Goal: Task Accomplishment & Management: Manage account settings

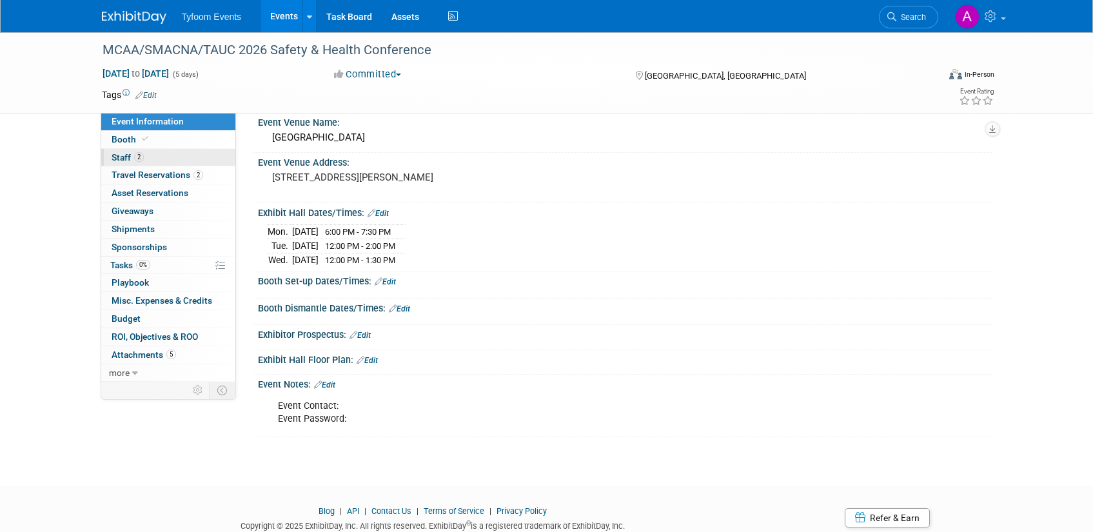
click at [135, 159] on span "2" at bounding box center [139, 157] width 10 height 10
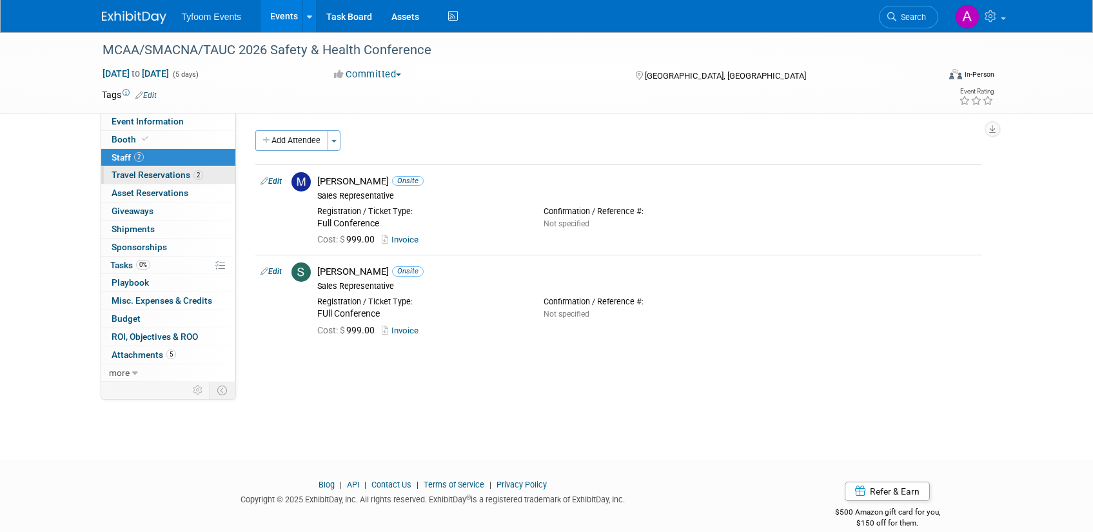
click at [148, 180] on link "2 Travel Reservations 2" at bounding box center [168, 174] width 134 height 17
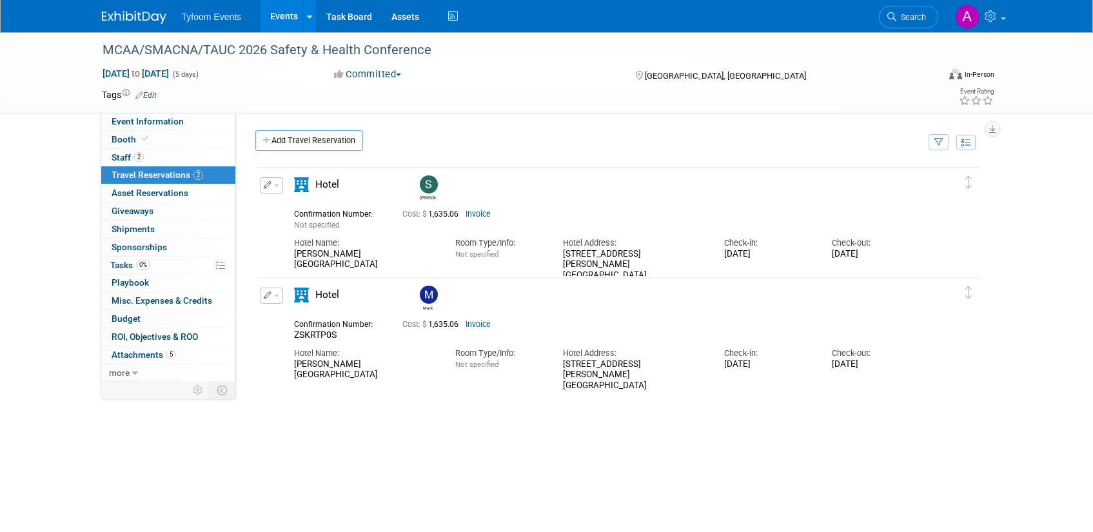
click at [280, 184] on button "button" at bounding box center [271, 185] width 23 height 16
click at [300, 204] on button "Edit Reservation" at bounding box center [314, 208] width 109 height 19
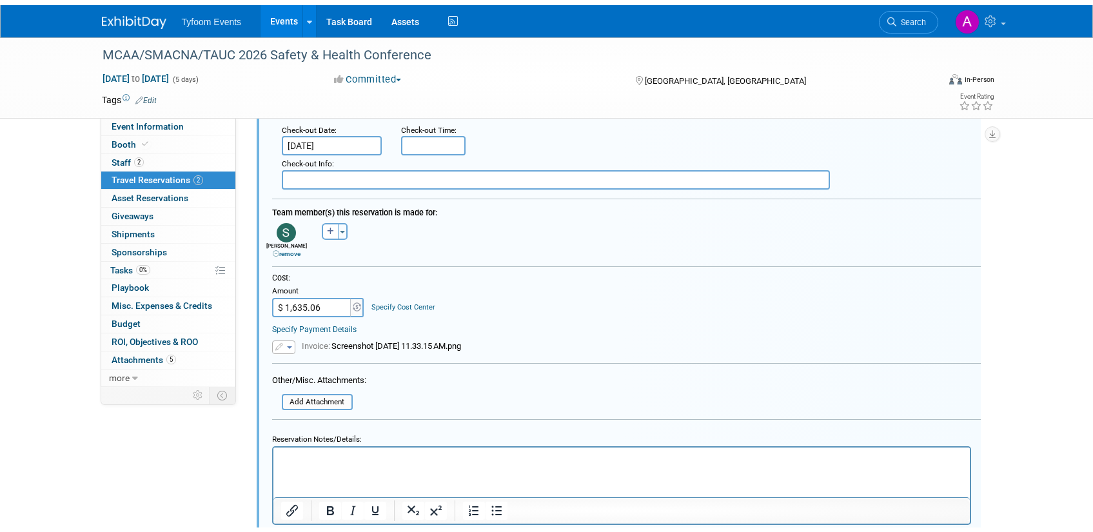
scroll to position [359, 0]
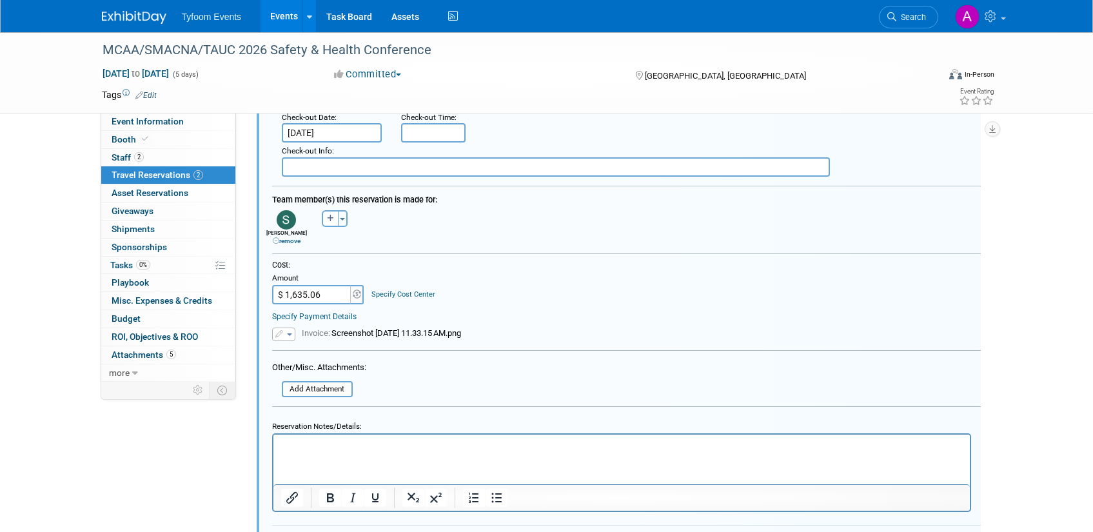
drag, startPoint x: 313, startPoint y: 294, endPoint x: 249, endPoint y: 287, distance: 64.8
click at [249, 287] on div "<i class="fas fa-plane" style="padding: 6px 4px 6px 1px;"></i> Flight <i class=…" at bounding box center [619, 249] width 746 height 900
click at [328, 290] on input "$ 1,635.06" at bounding box center [312, 294] width 81 height 19
drag, startPoint x: 333, startPoint y: 291, endPoint x: 284, endPoint y: 293, distance: 49.7
click at [284, 293] on input "$ 1,635.06" at bounding box center [312, 294] width 81 height 19
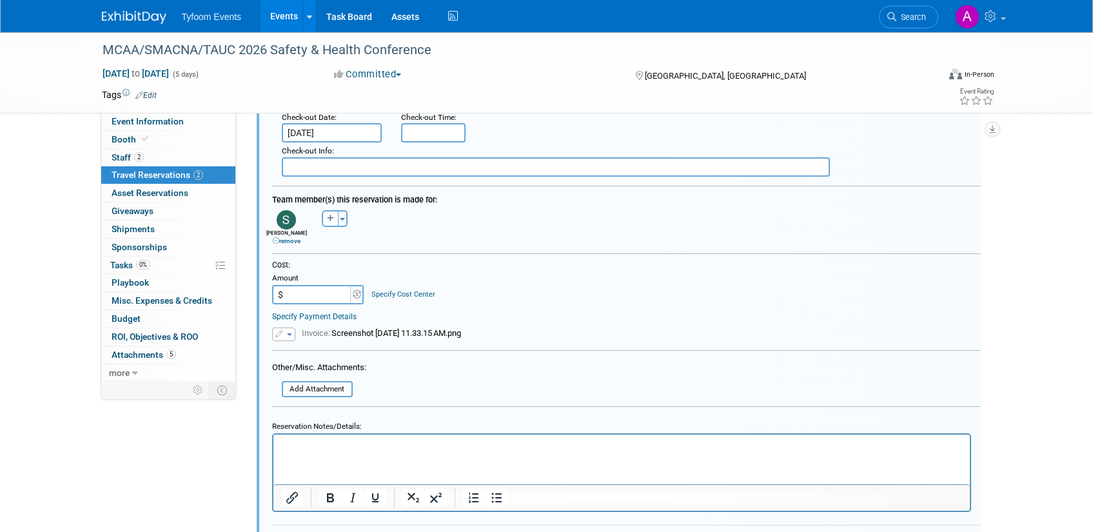
paste input "1,367.49"
type input "$ 1,367.49"
click at [441, 380] on form "<i class="fas fa-plane" style="padding: 6px 4px 6px 1px;"></i> Flight <i class=…" at bounding box center [626, 195] width 708 height 752
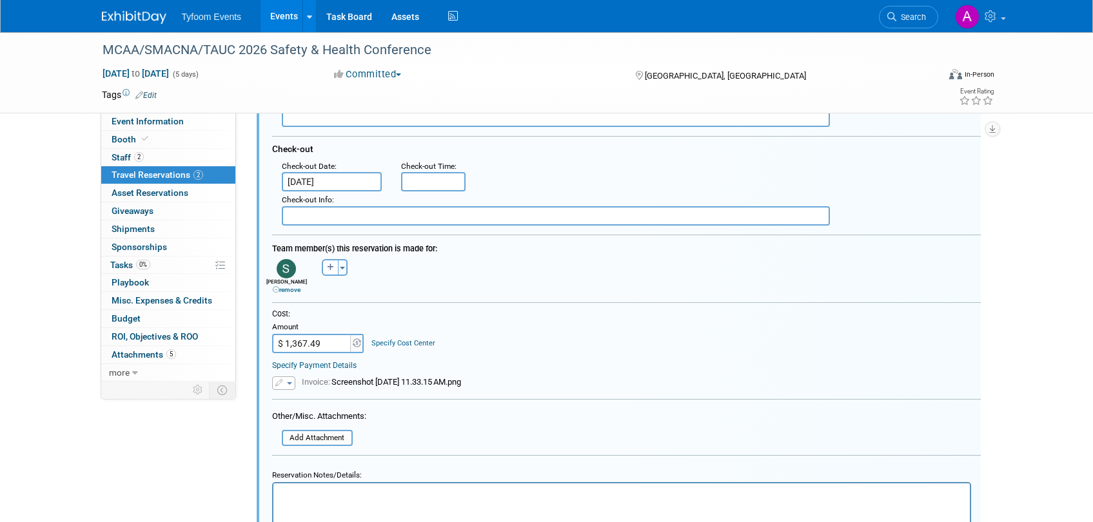
scroll to position [323, 0]
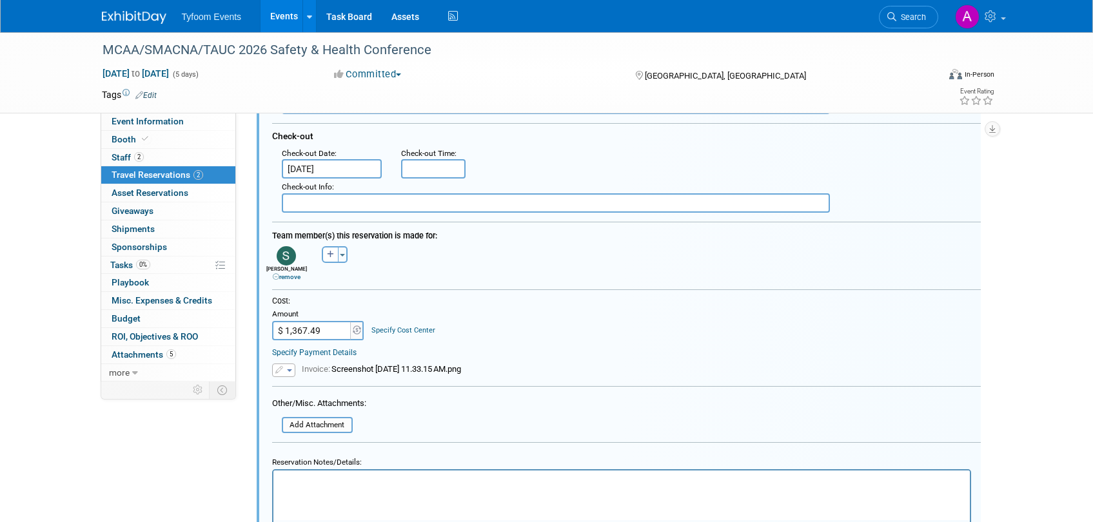
click at [292, 369] on button "button" at bounding box center [283, 371] width 23 height 14
click at [351, 388] on link "Replace with a new file" at bounding box center [337, 389] width 129 height 18
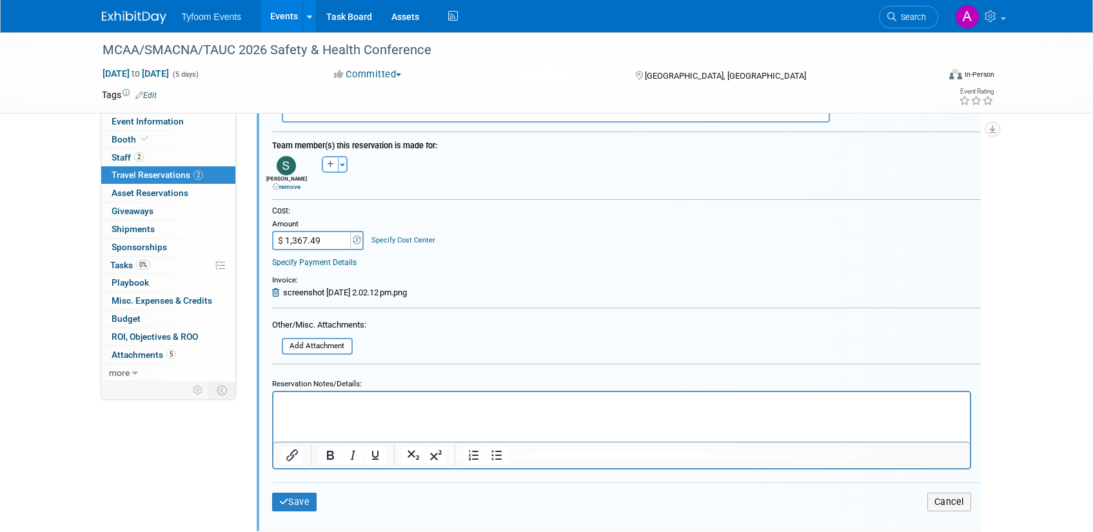
scroll to position [415, 0]
click at [333, 341] on input "file" at bounding box center [274, 344] width 153 height 14
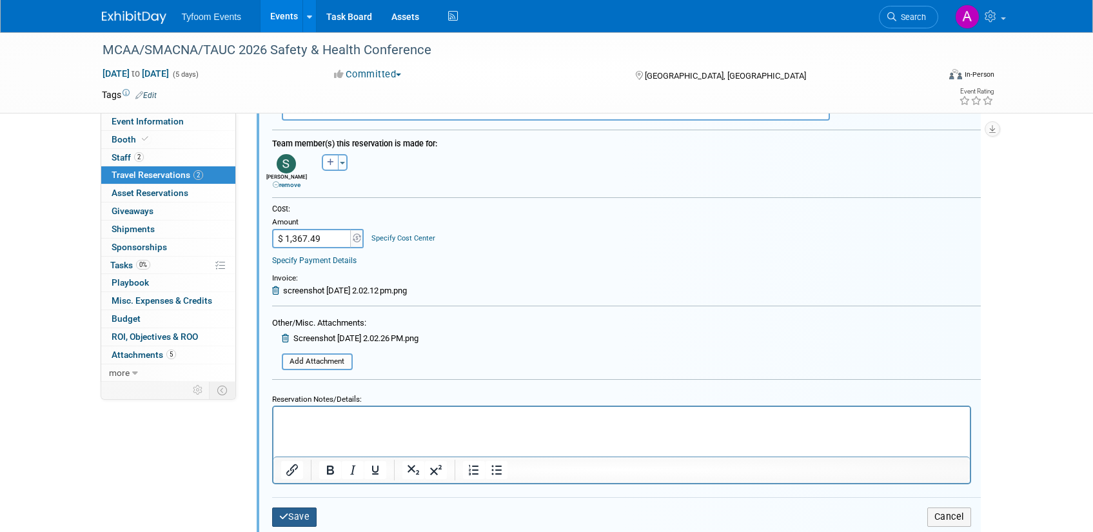
click at [291, 518] on button "Save" at bounding box center [294, 516] width 45 height 19
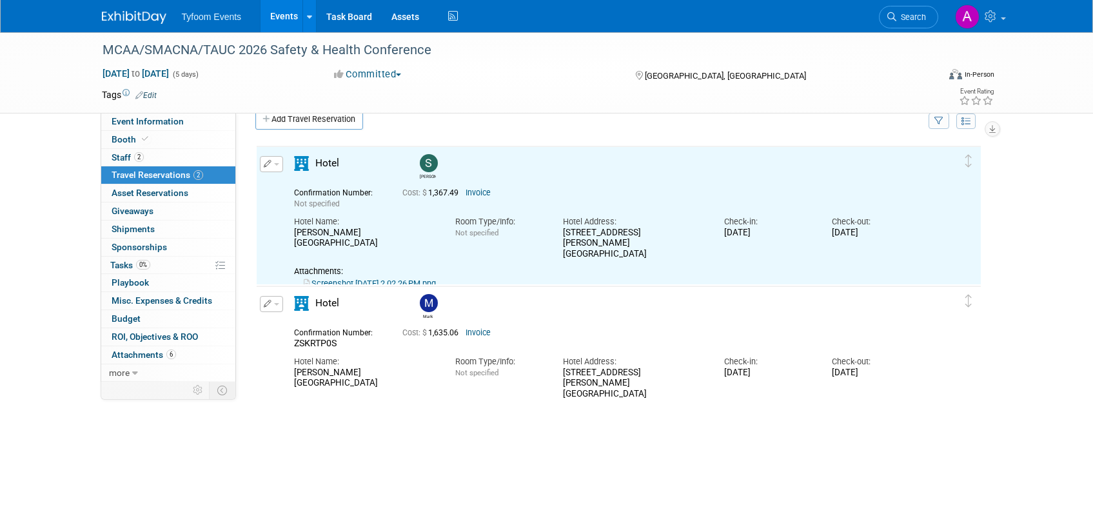
scroll to position [0, 0]
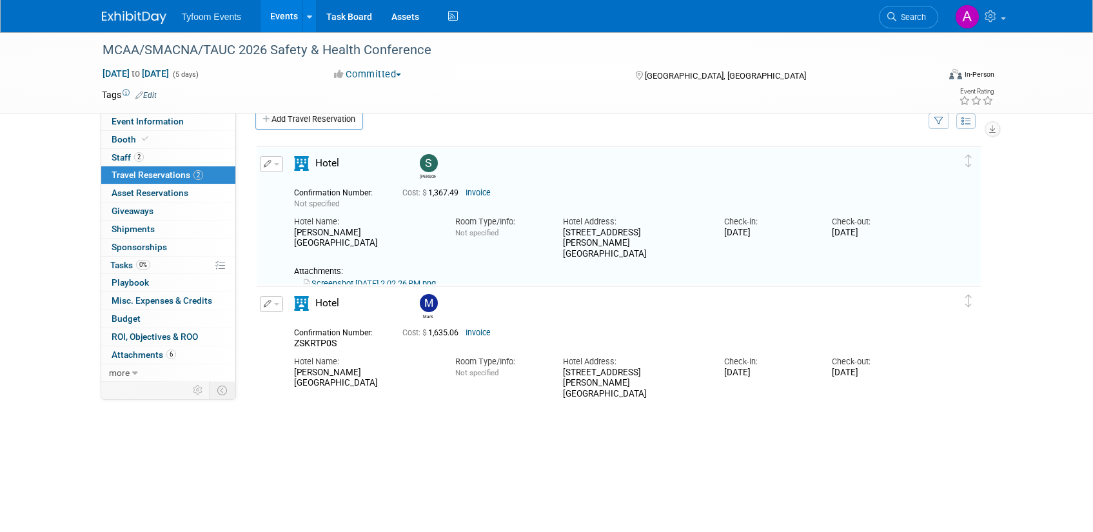
click at [480, 190] on link "Invoice" at bounding box center [477, 192] width 25 height 9
click at [351, 278] on link "Screenshot [DATE] 2.02.26 PM.png" at bounding box center [370, 283] width 132 height 10
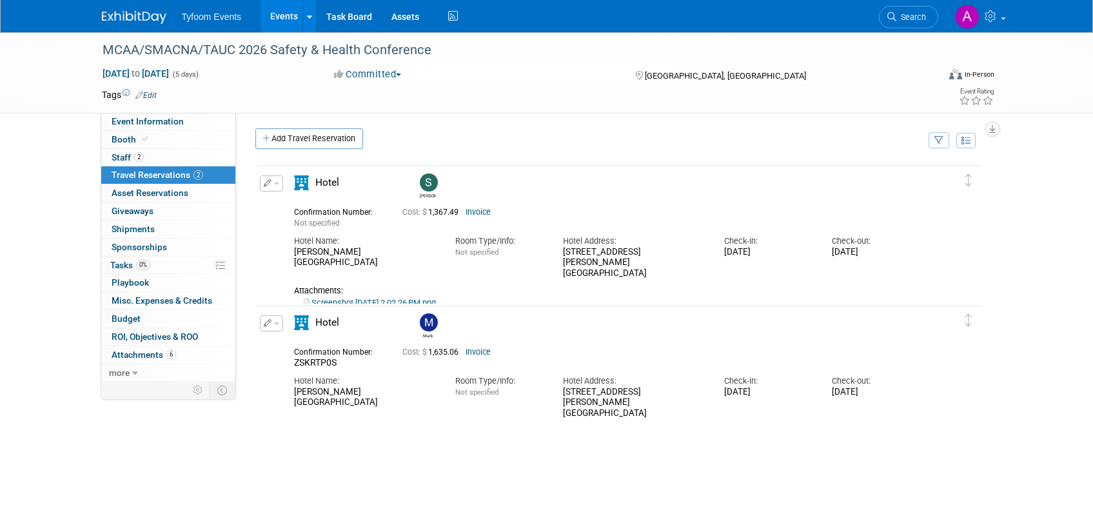
scroll to position [3, 0]
